Goal: Transaction & Acquisition: Book appointment/travel/reservation

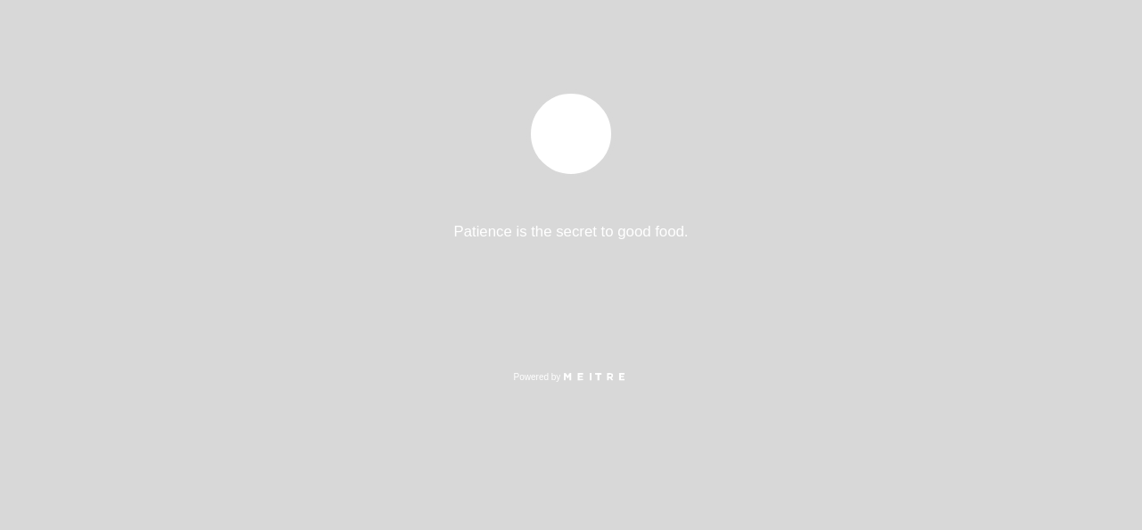
select select "pt"
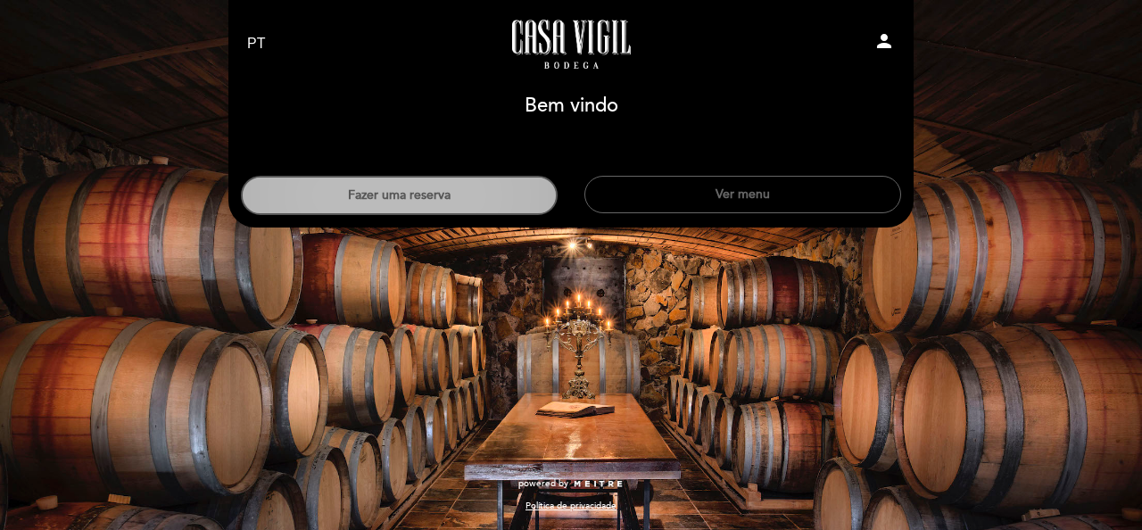
click at [388, 194] on button "Fazer uma reserva" at bounding box center [399, 195] width 317 height 39
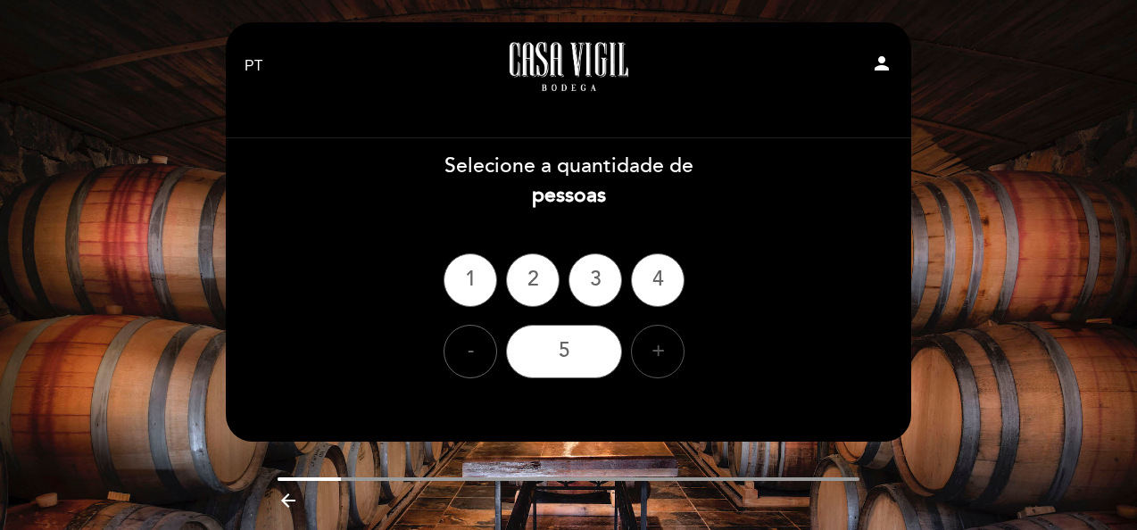
click at [656, 353] on div "+" at bounding box center [658, 352] width 54 height 54
click at [566, 357] on div "6" at bounding box center [564, 352] width 116 height 54
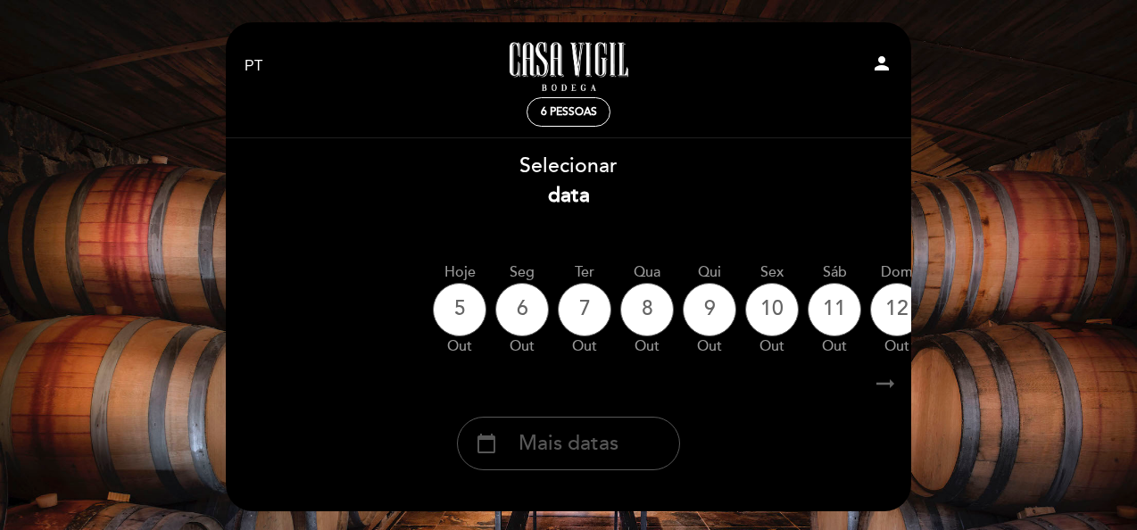
click at [583, 459] on span "Mais datas" at bounding box center [569, 443] width 100 height 29
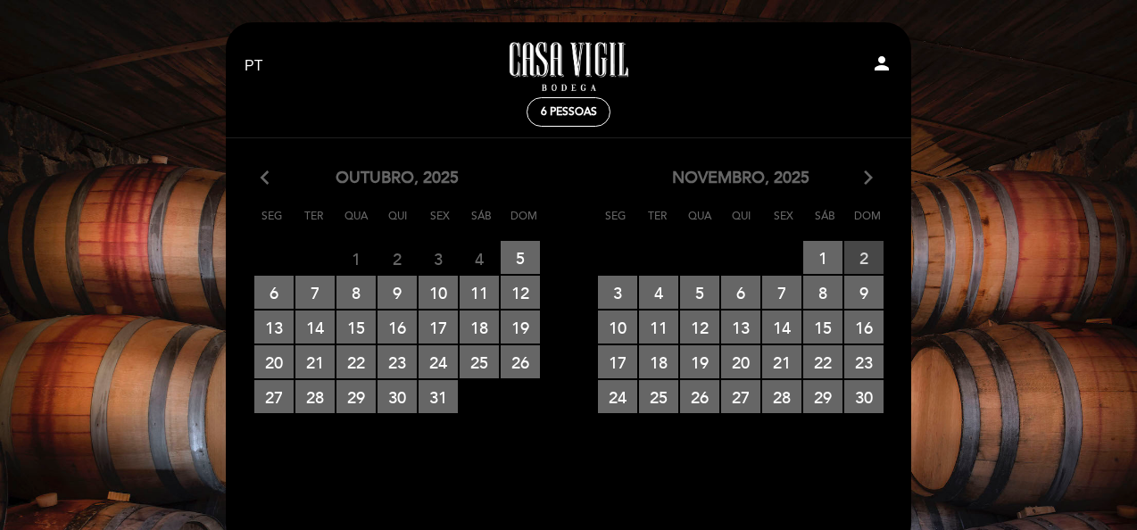
click at [868, 256] on span "2 RESERVAS DISPONÍVEIS" at bounding box center [863, 257] width 39 height 33
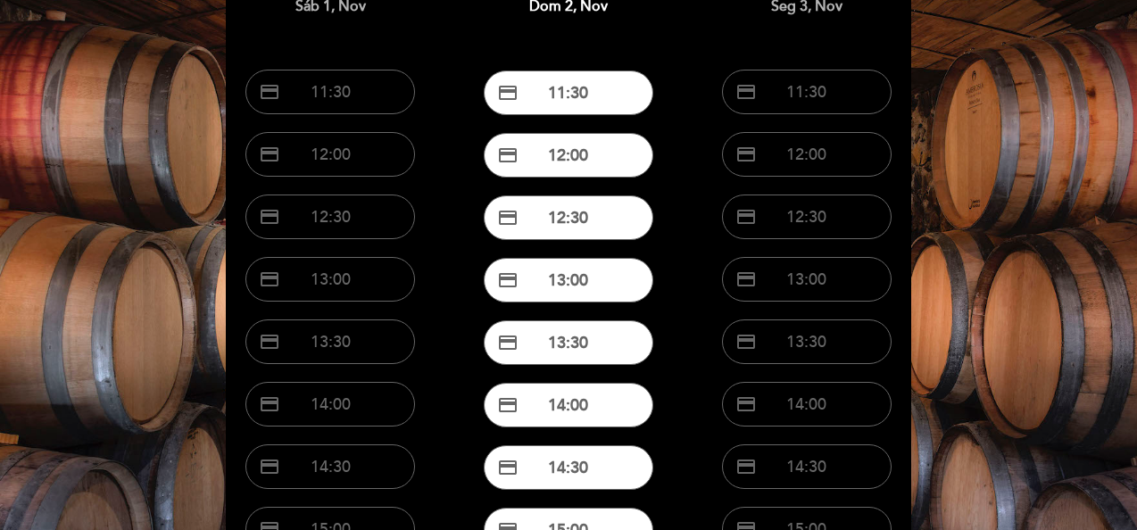
scroll to position [190, 0]
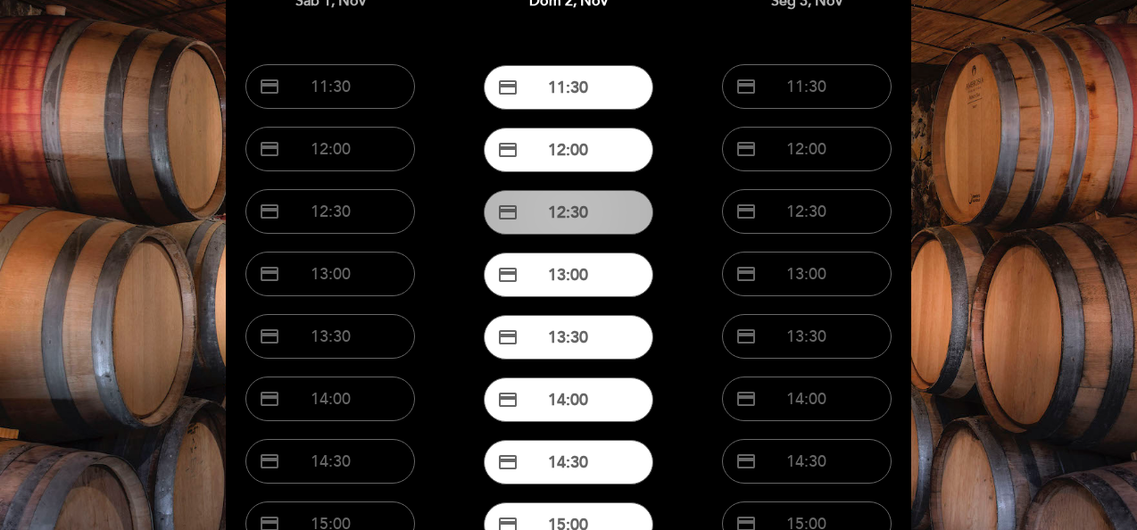
click at [556, 207] on button "credit_card 12:30" at bounding box center [569, 212] width 170 height 45
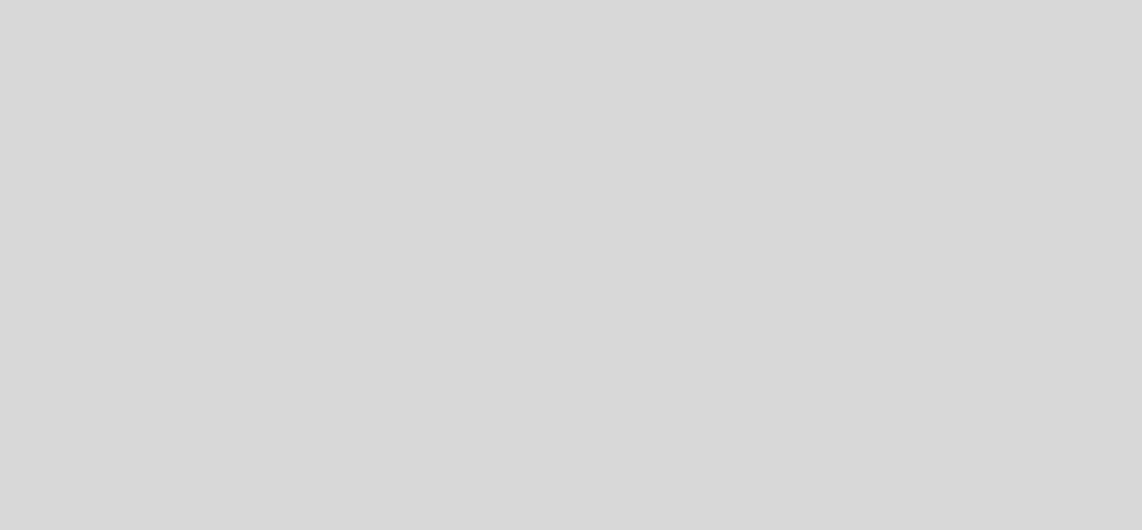
select select "pt"
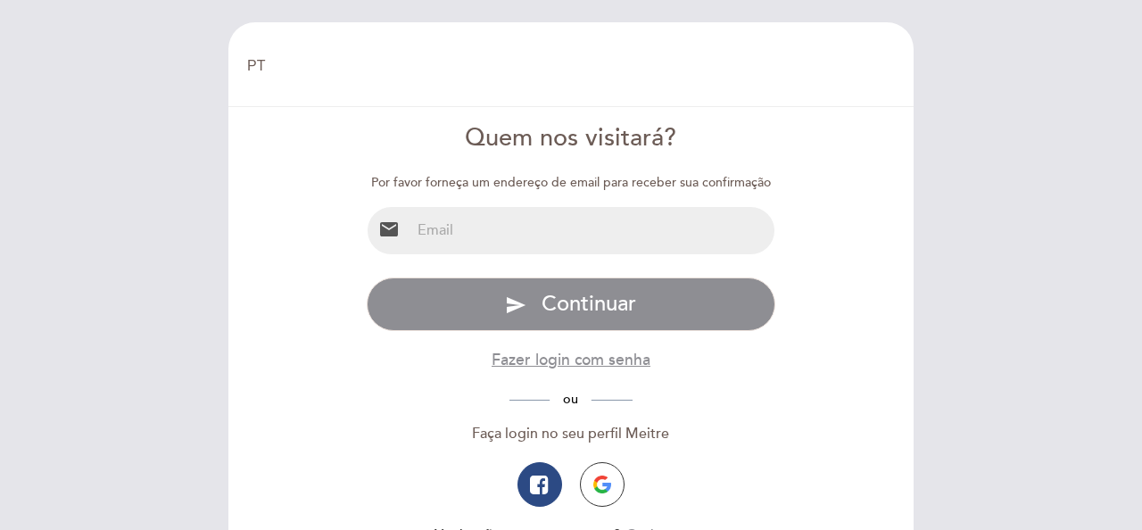
type input "[PERSON_NAME][EMAIL_ADDRESS][PERSON_NAME][DOMAIN_NAME]"
click at [522, 228] on input "[PERSON_NAME][EMAIL_ADDRESS][PERSON_NAME][DOMAIN_NAME]" at bounding box center [593, 230] width 365 height 47
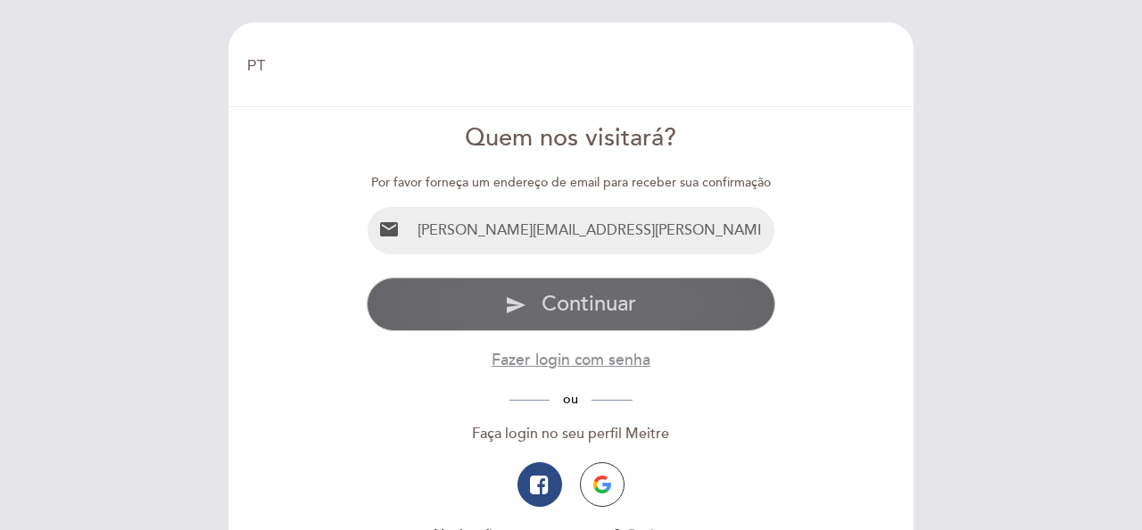
click at [623, 311] on span "Continuar" at bounding box center [589, 304] width 95 height 26
